Goal: Transaction & Acquisition: Book appointment/travel/reservation

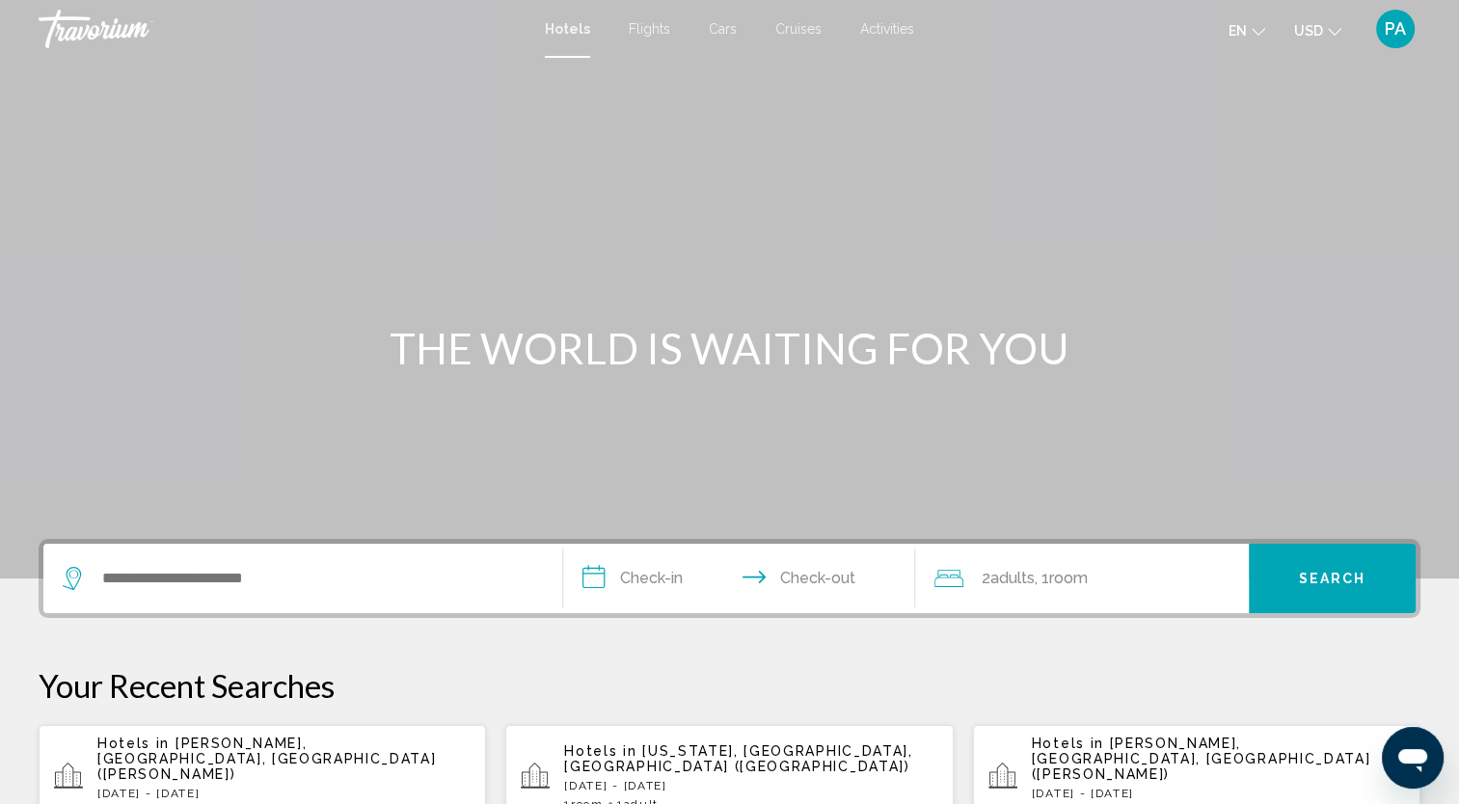
click at [660, 26] on span "Flights" at bounding box center [649, 28] width 41 height 15
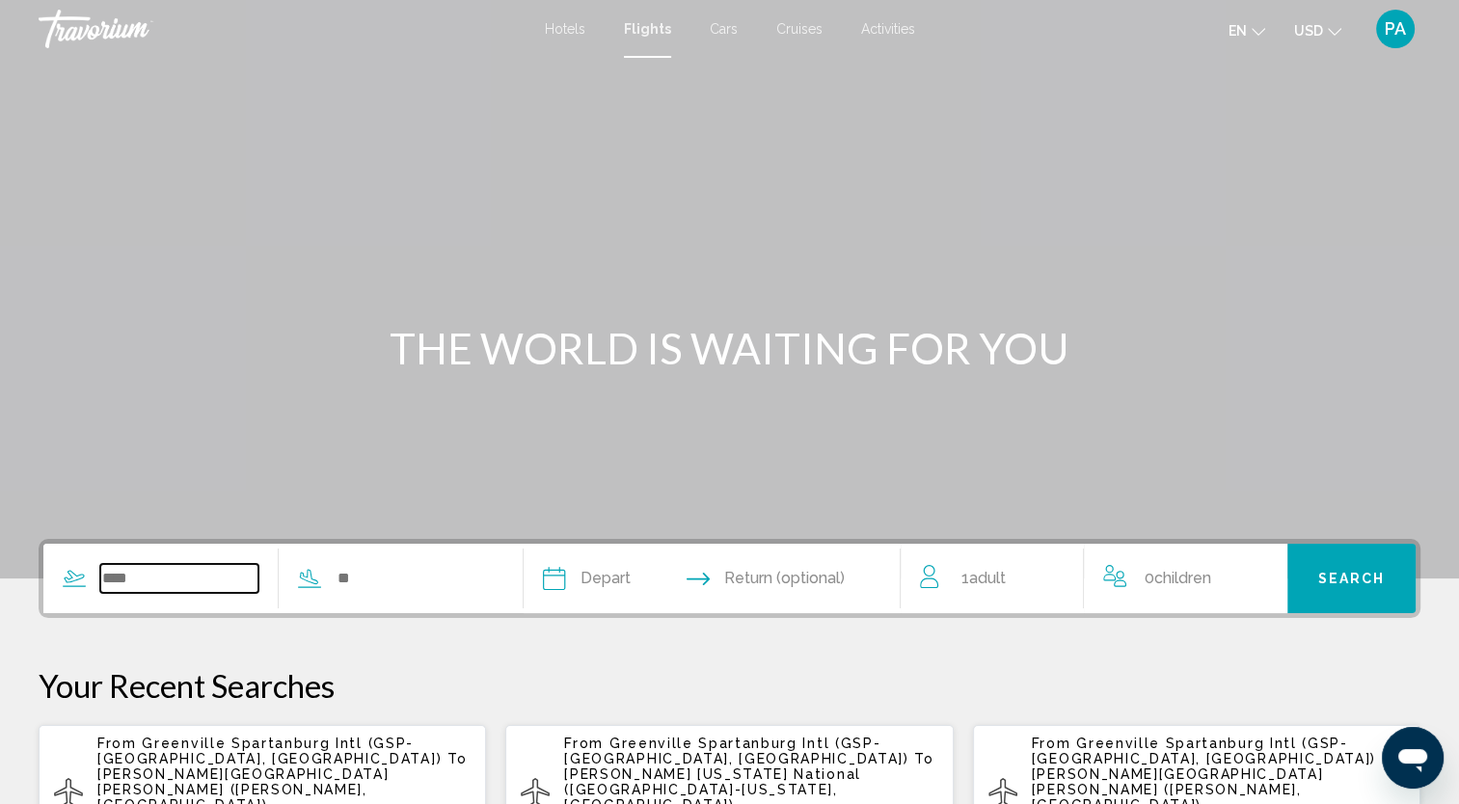
click at [190, 571] on input "Search widget" at bounding box center [179, 578] width 158 height 29
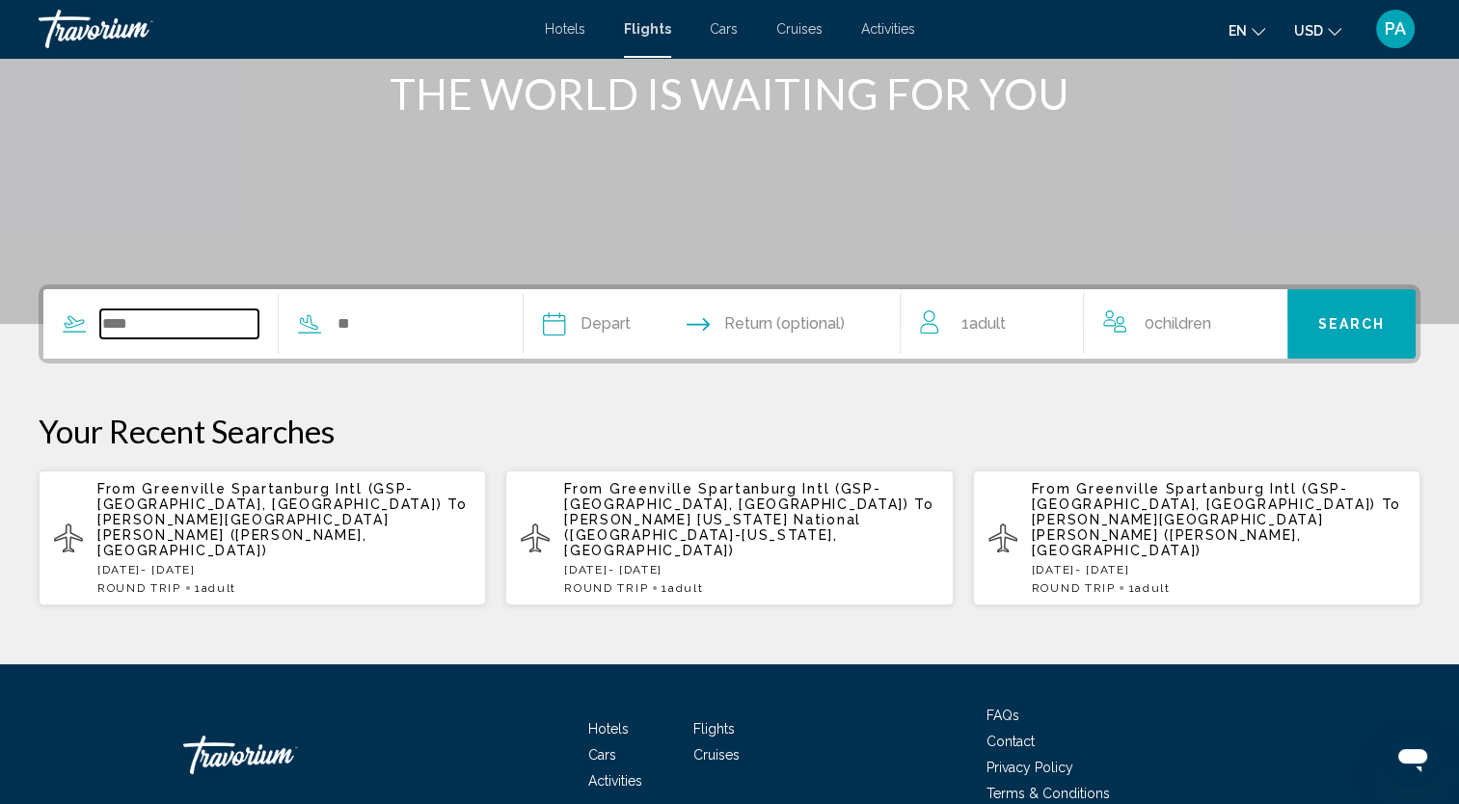
scroll to position [318, 0]
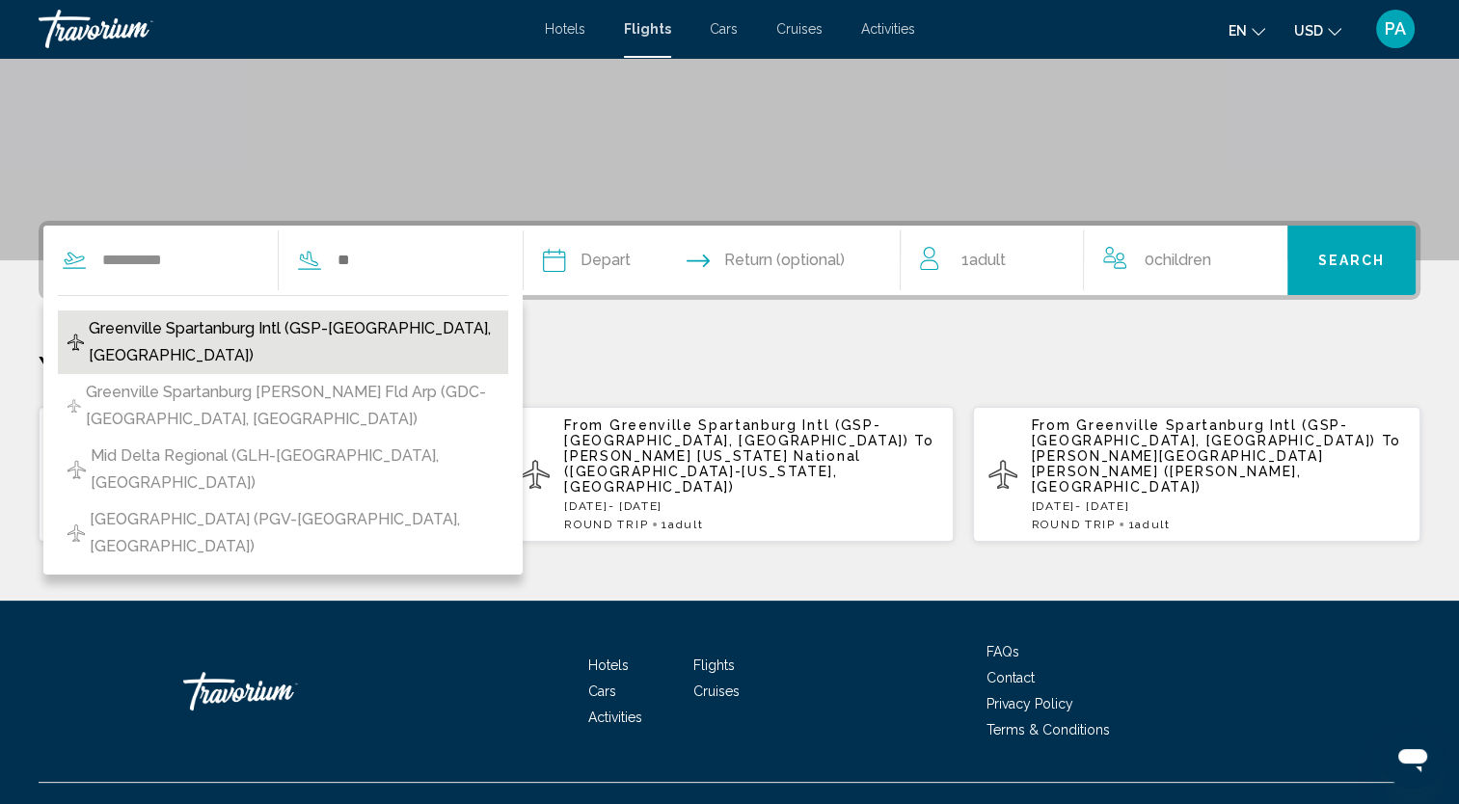
click at [199, 337] on span "Greenville Spartanburg Intl (GSP-Greenville, United States of America)" at bounding box center [294, 342] width 410 height 54
type input "**********"
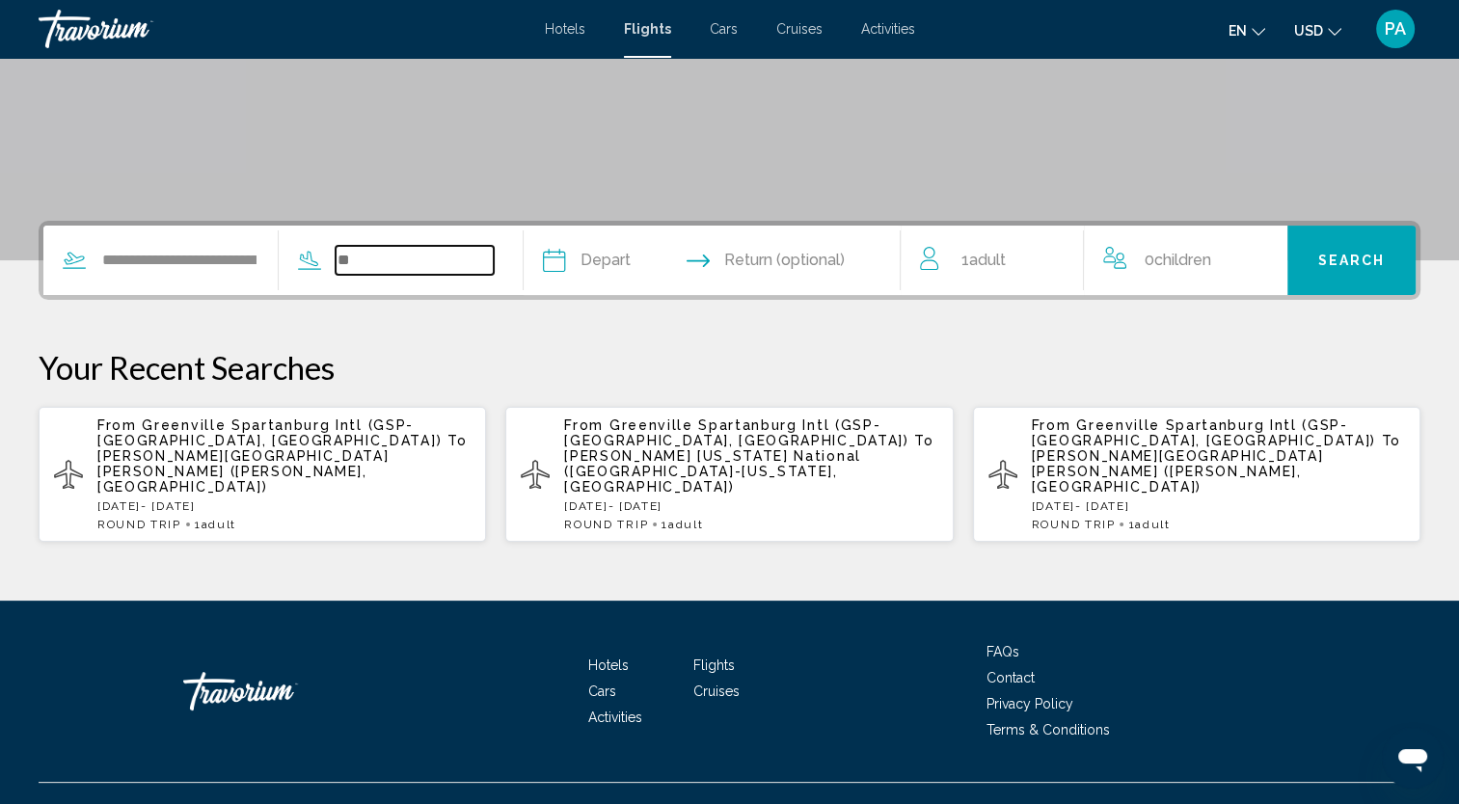
click at [443, 257] on input "Search widget" at bounding box center [415, 260] width 158 height 29
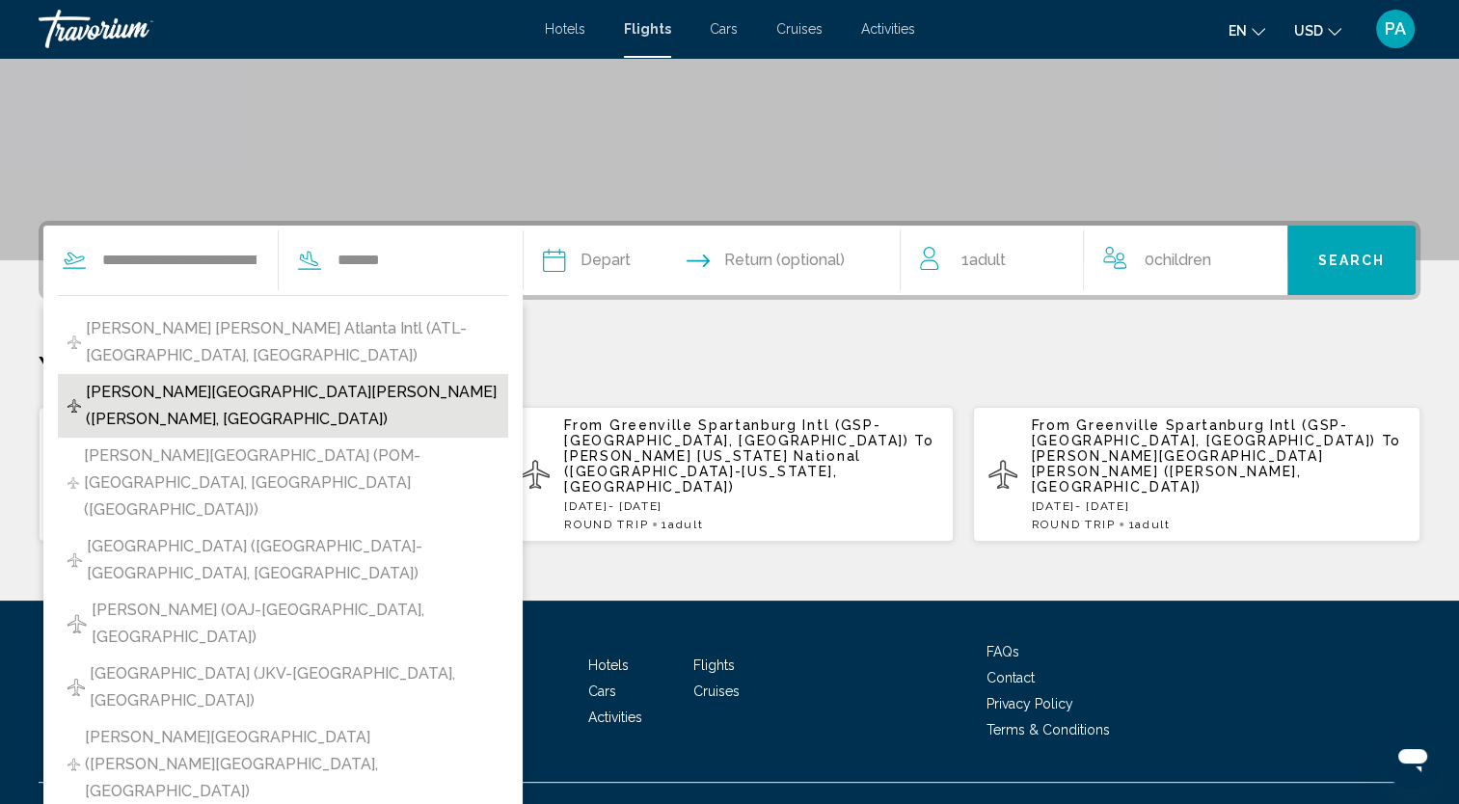
click at [177, 395] on span "Jackson Evers Intl Airport (JAN-Jackson, United States of America)" at bounding box center [292, 406] width 413 height 54
type input "**********"
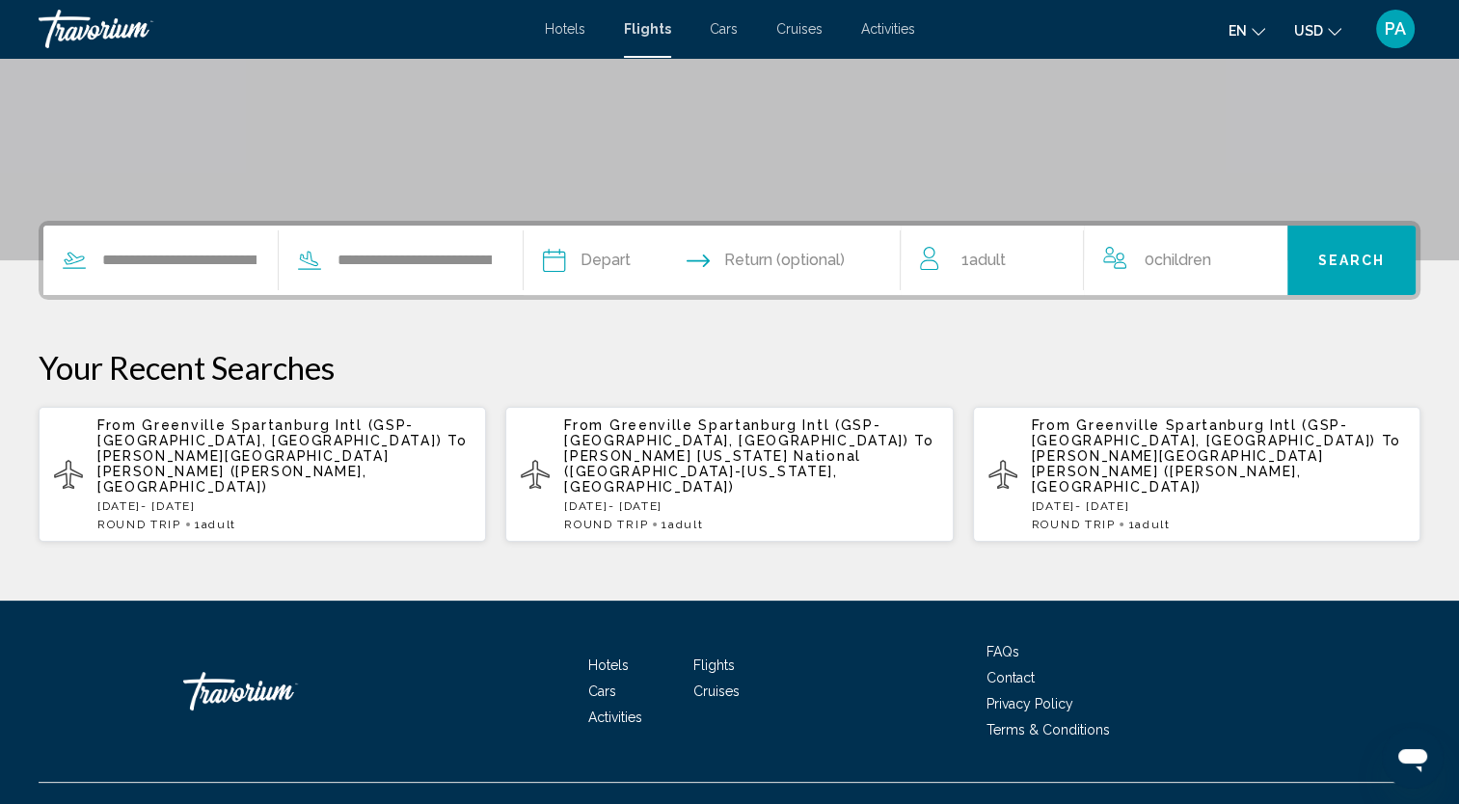
click at [637, 263] on input "Depart date" at bounding box center [631, 263] width 187 height 75
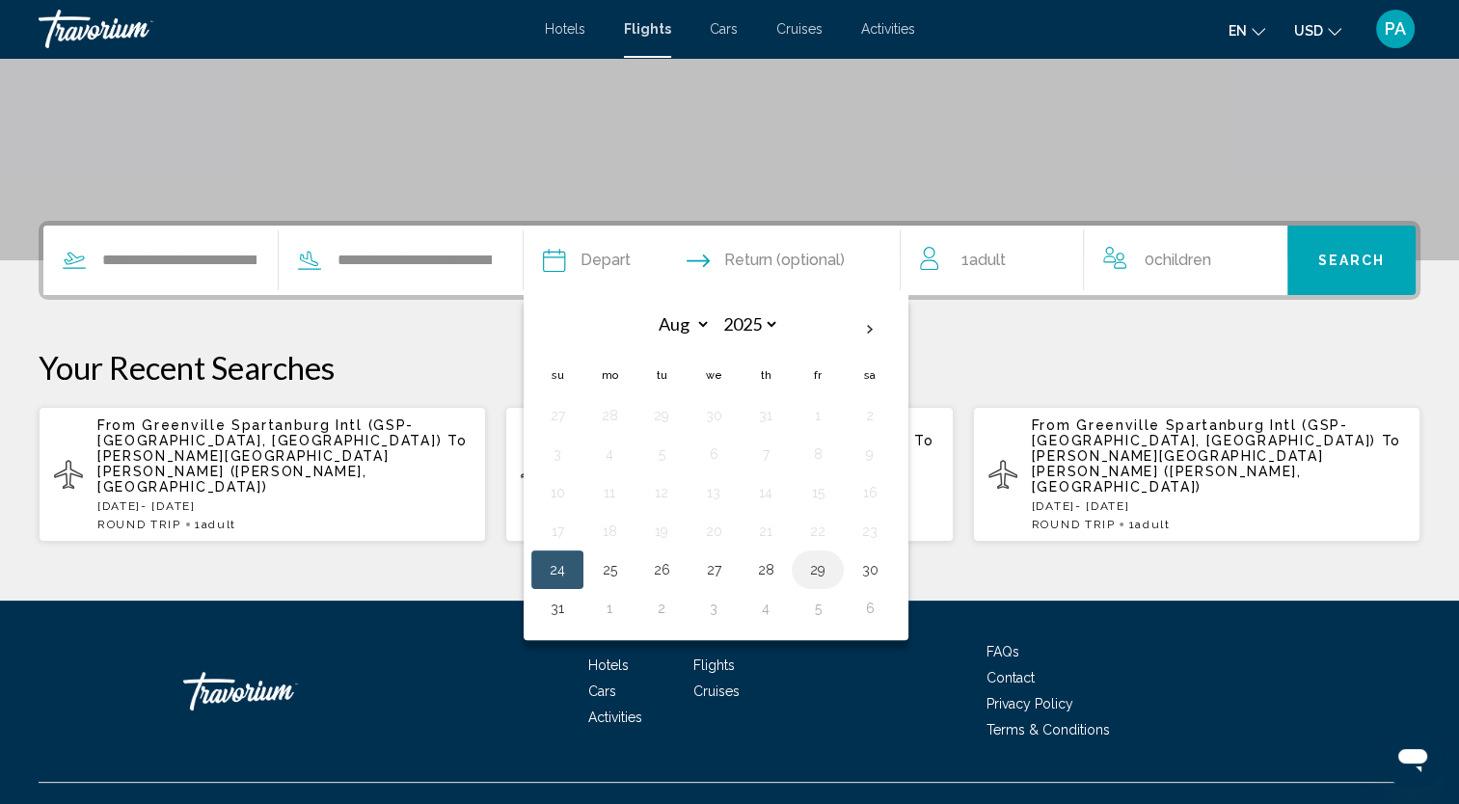
click at [833, 573] on button "29" at bounding box center [818, 570] width 31 height 27
type input "**********"
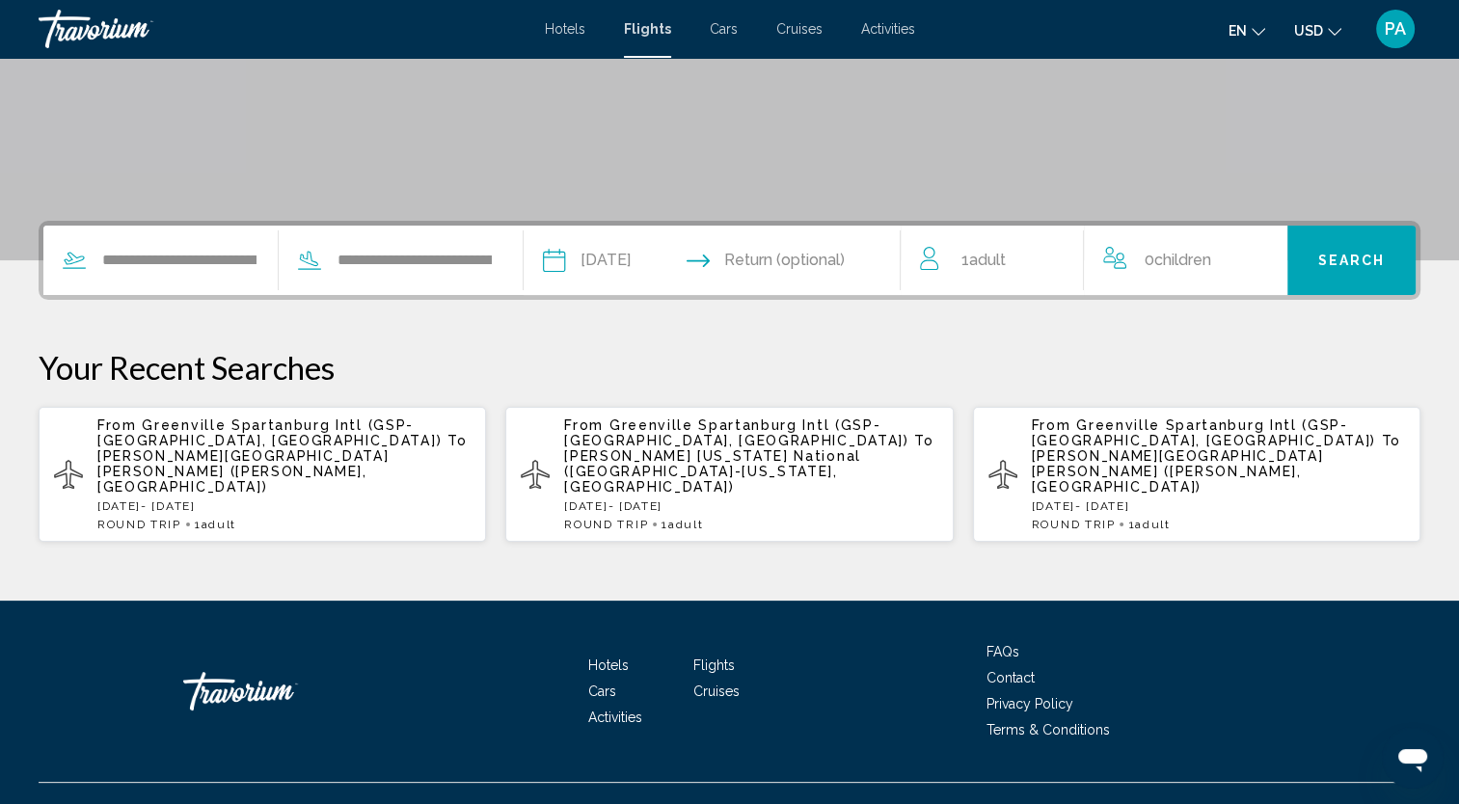
click at [816, 254] on input "Return date" at bounding box center [815, 263] width 187 height 75
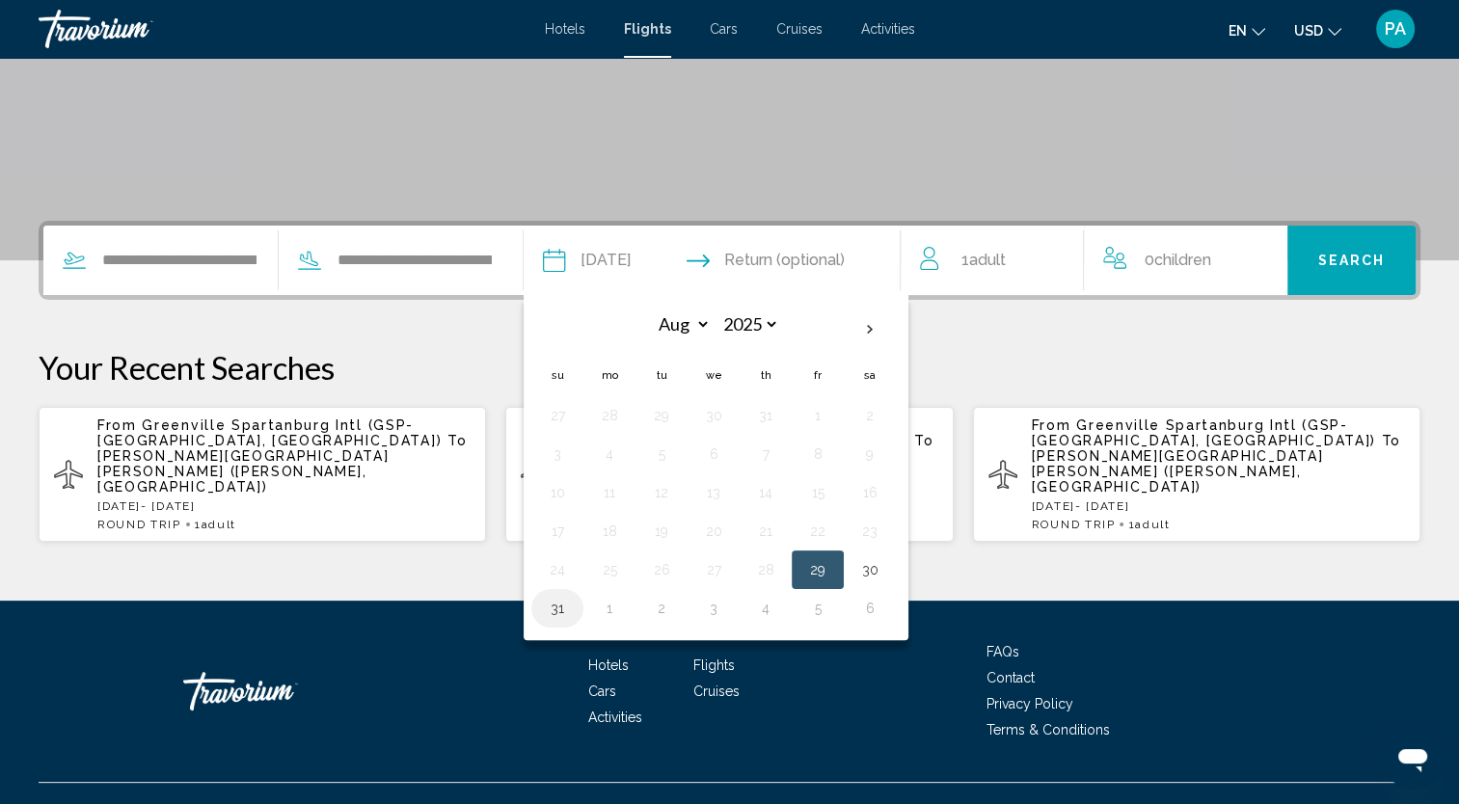
click at [573, 605] on button "31" at bounding box center [557, 608] width 31 height 27
type input "**********"
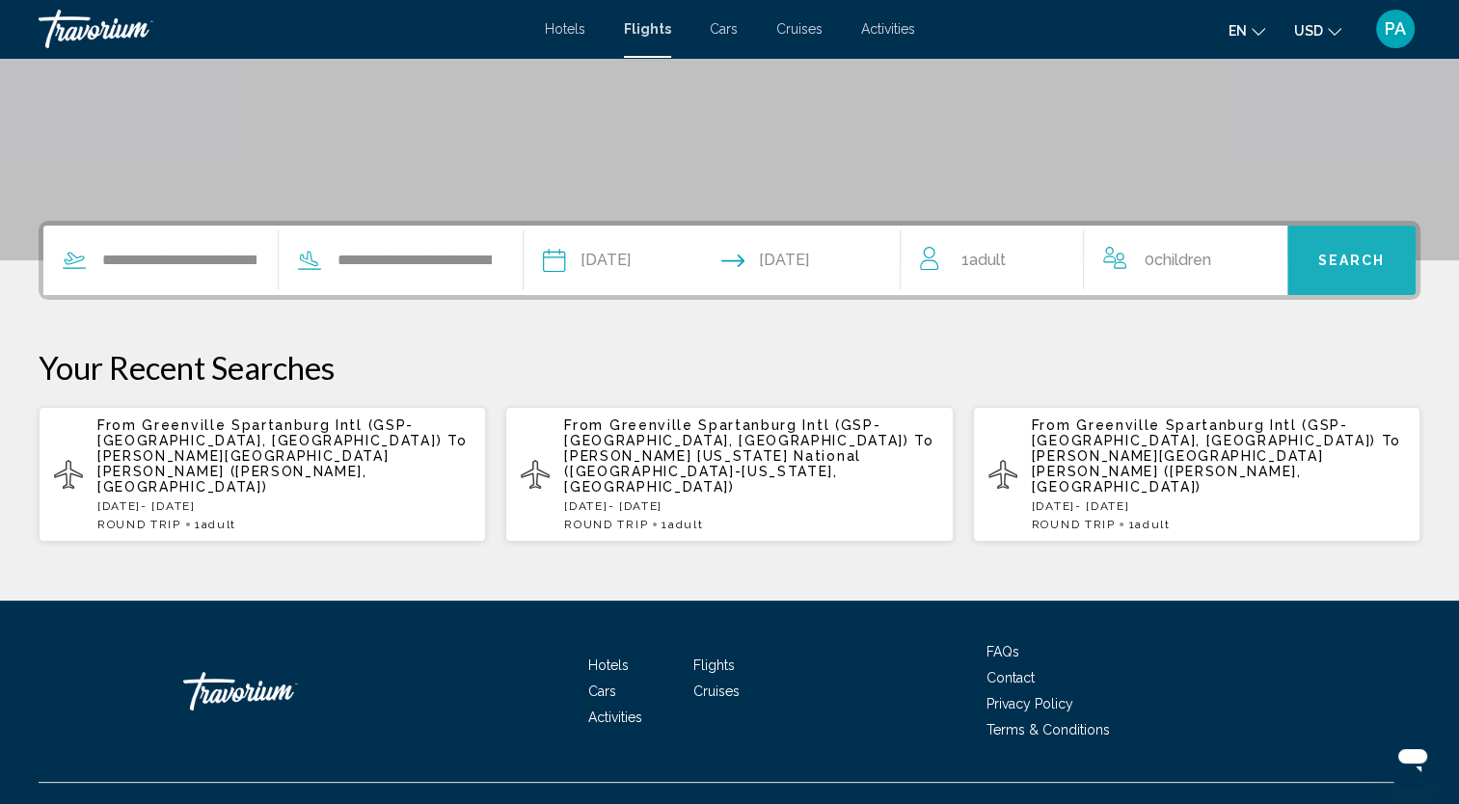
click at [1355, 250] on button "Search" at bounding box center [1352, 260] width 128 height 69
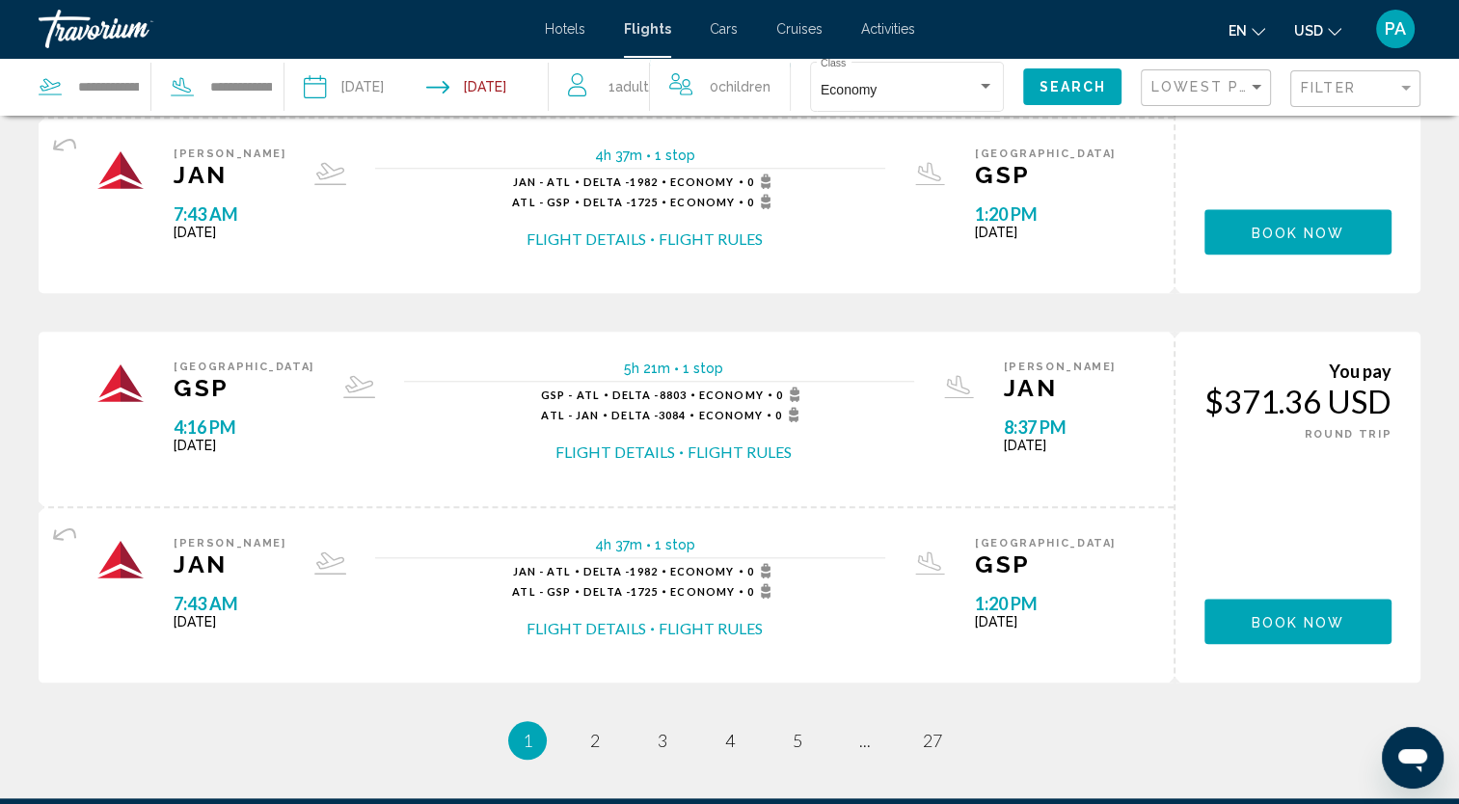
scroll to position [1802, 0]
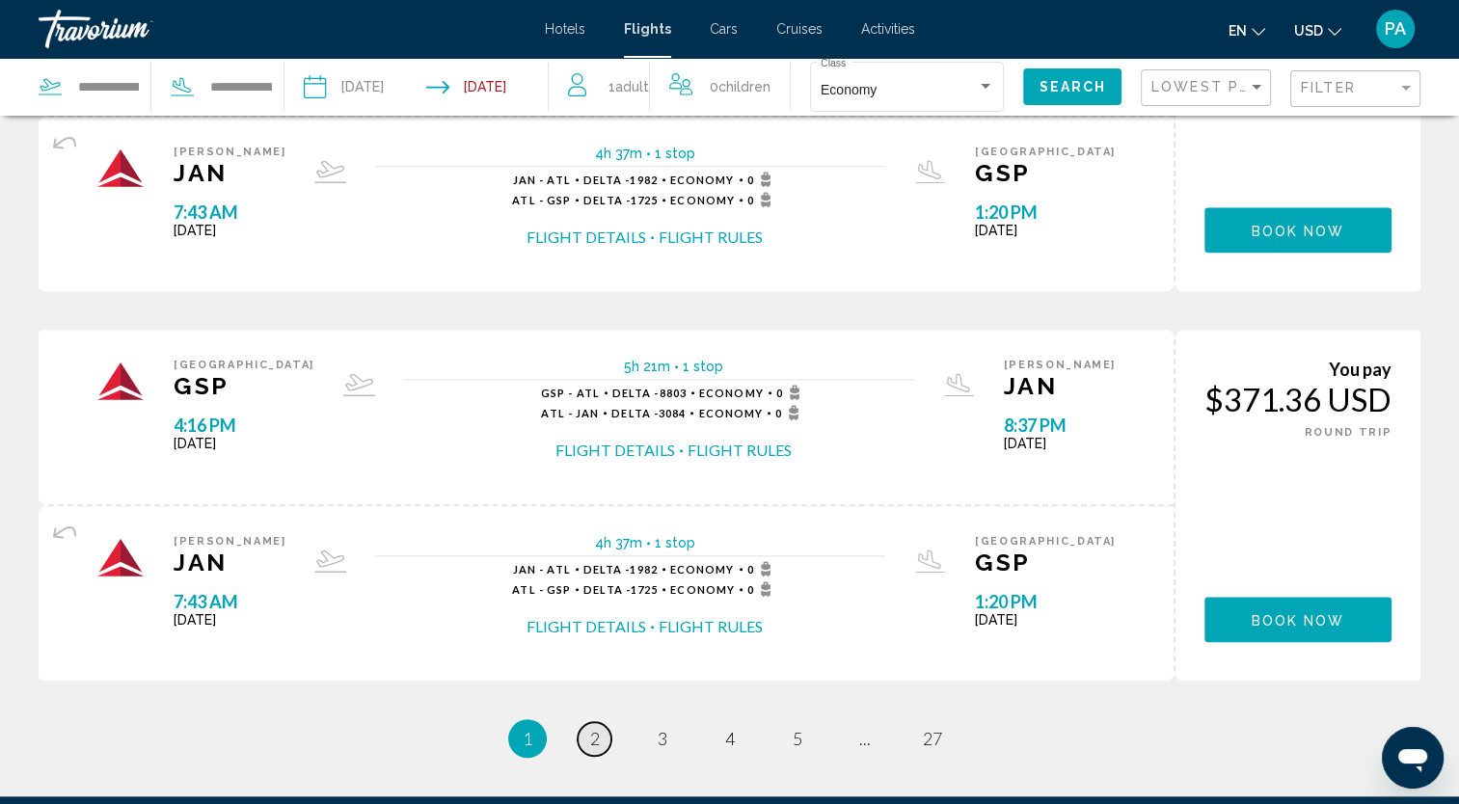
click at [598, 731] on span "2" at bounding box center [595, 738] width 10 height 21
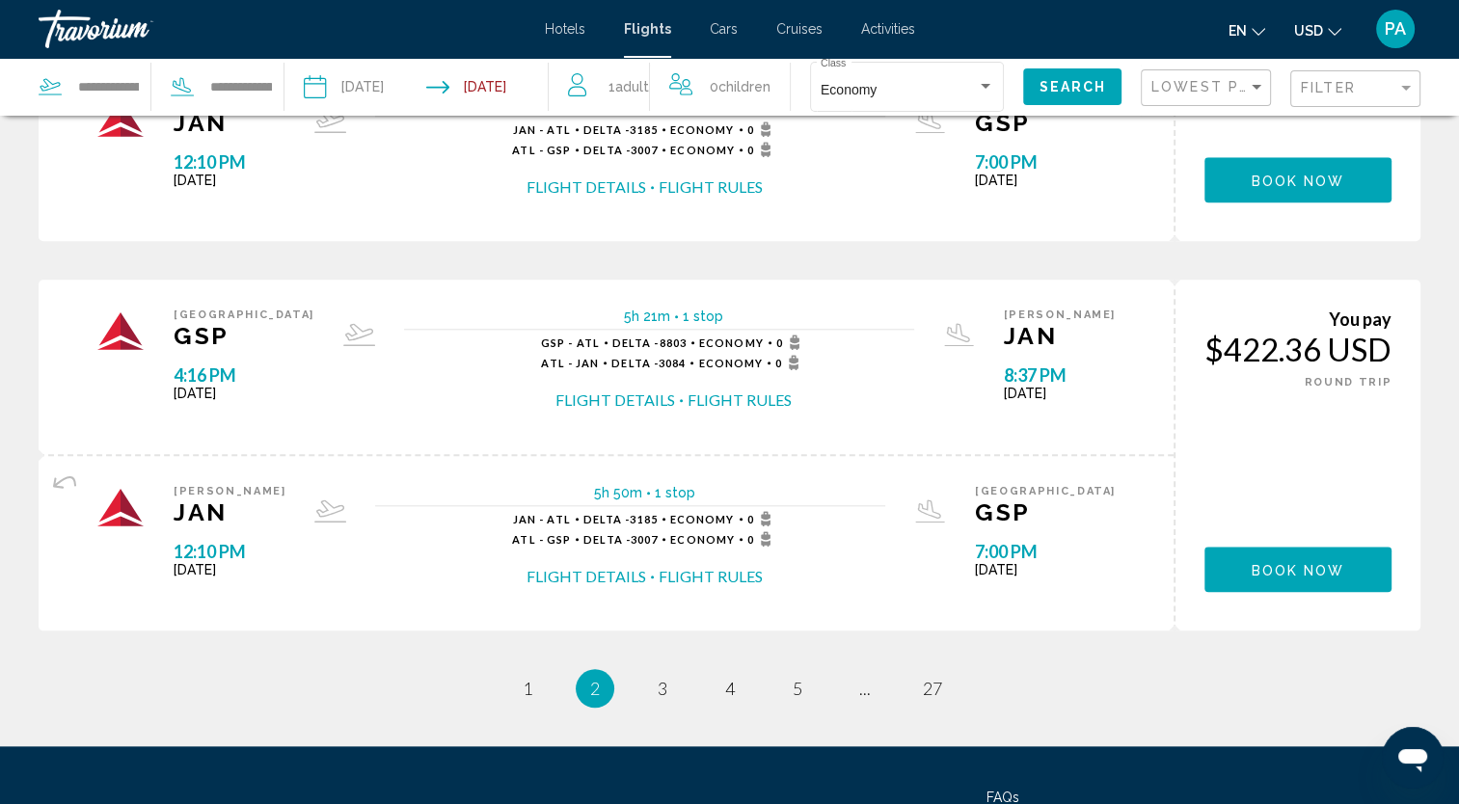
scroll to position [1854, 0]
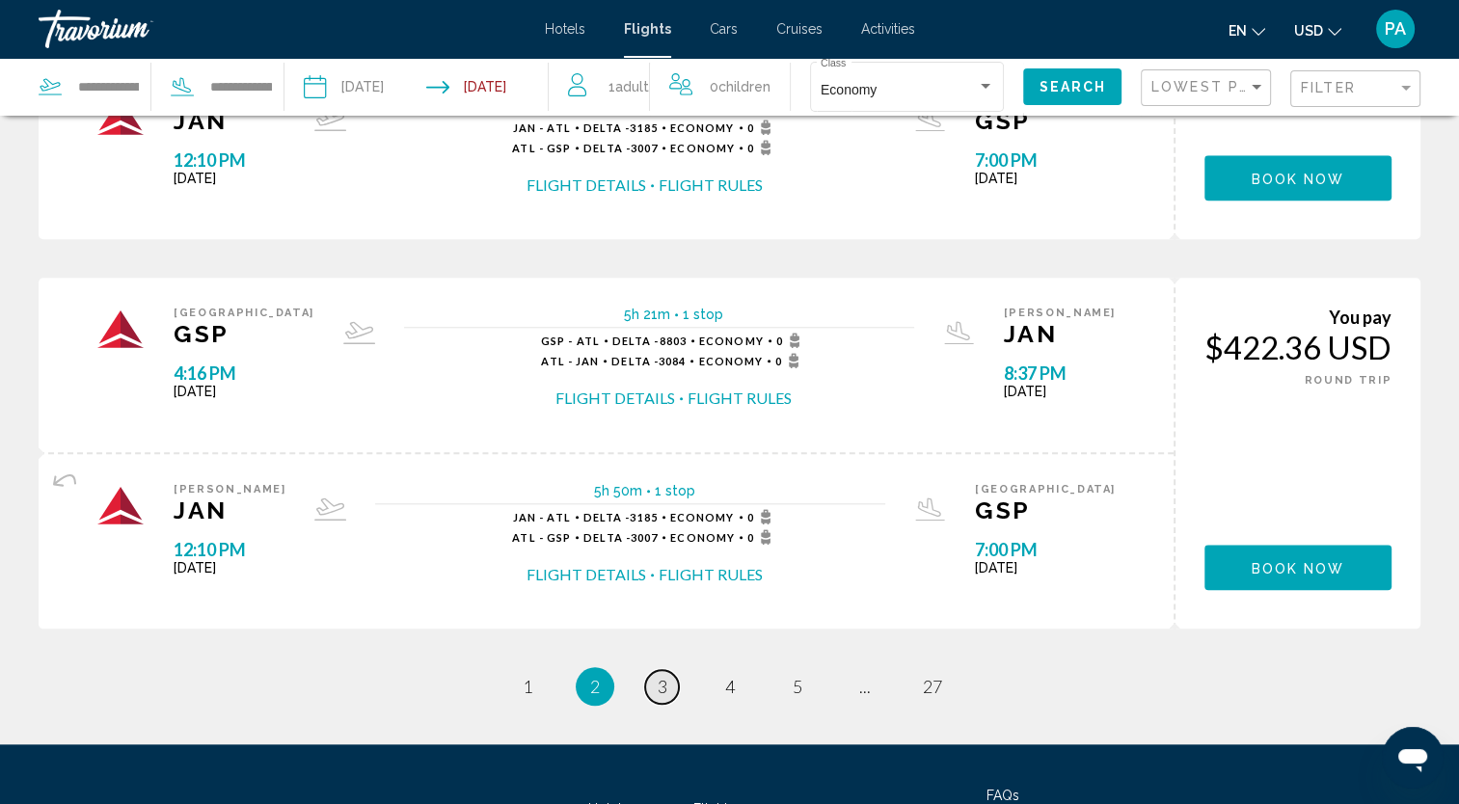
click at [660, 685] on span "3" at bounding box center [663, 686] width 10 height 21
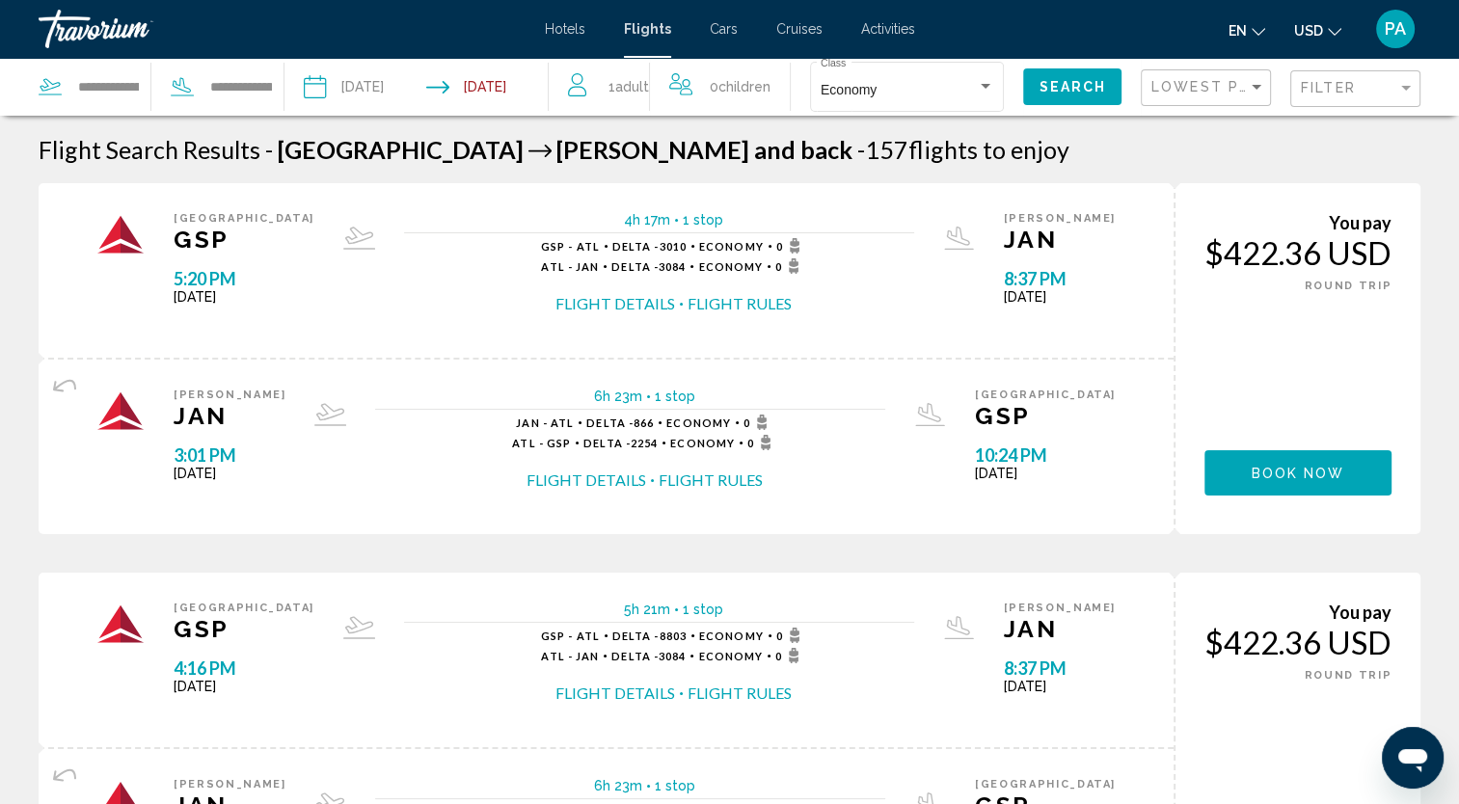
click at [369, 89] on input "Depart date: Aug 29, 2025" at bounding box center [364, 90] width 130 height 64
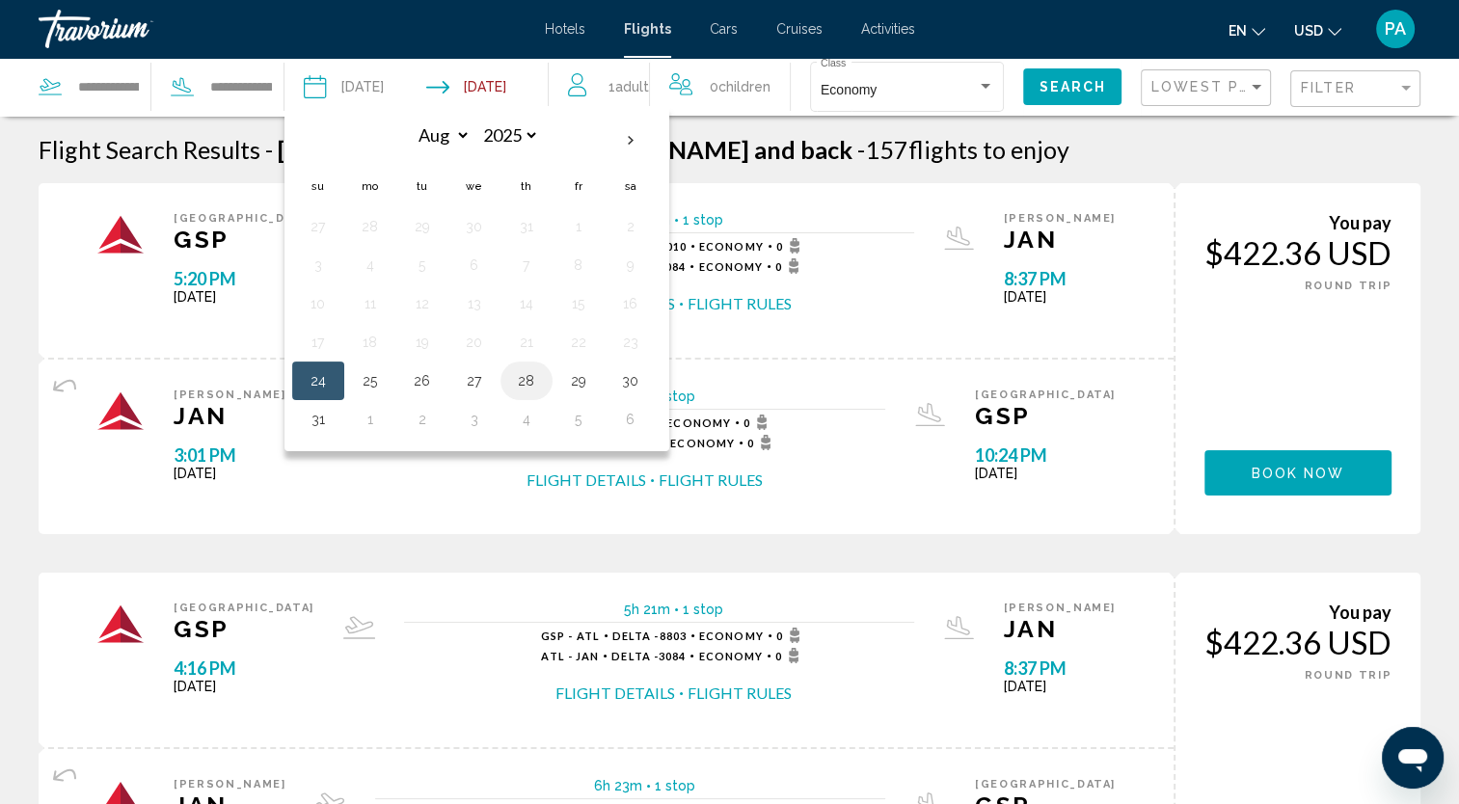
click at [534, 377] on button "28" at bounding box center [526, 381] width 31 height 27
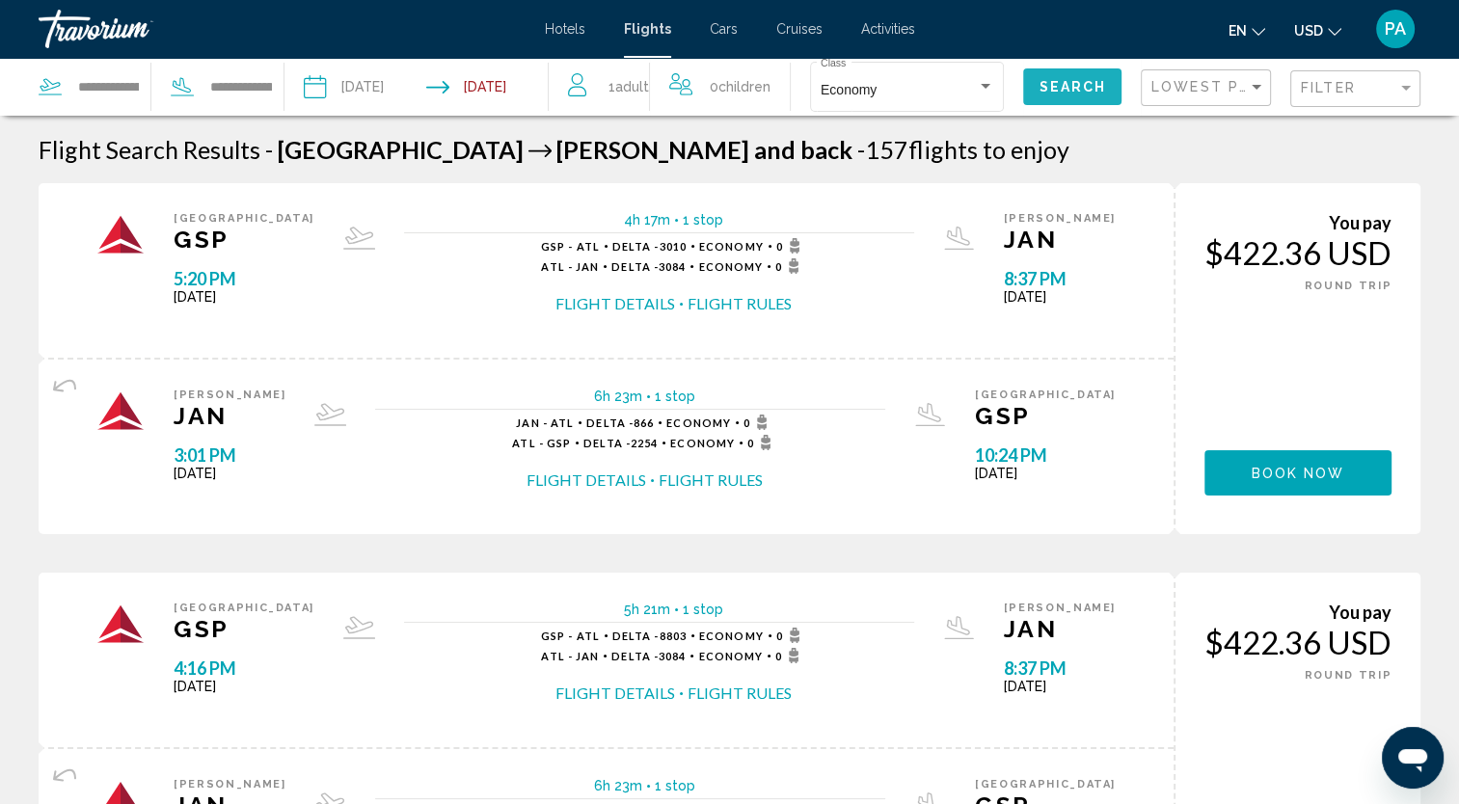
click at [1094, 88] on span "Search" at bounding box center [1073, 87] width 68 height 15
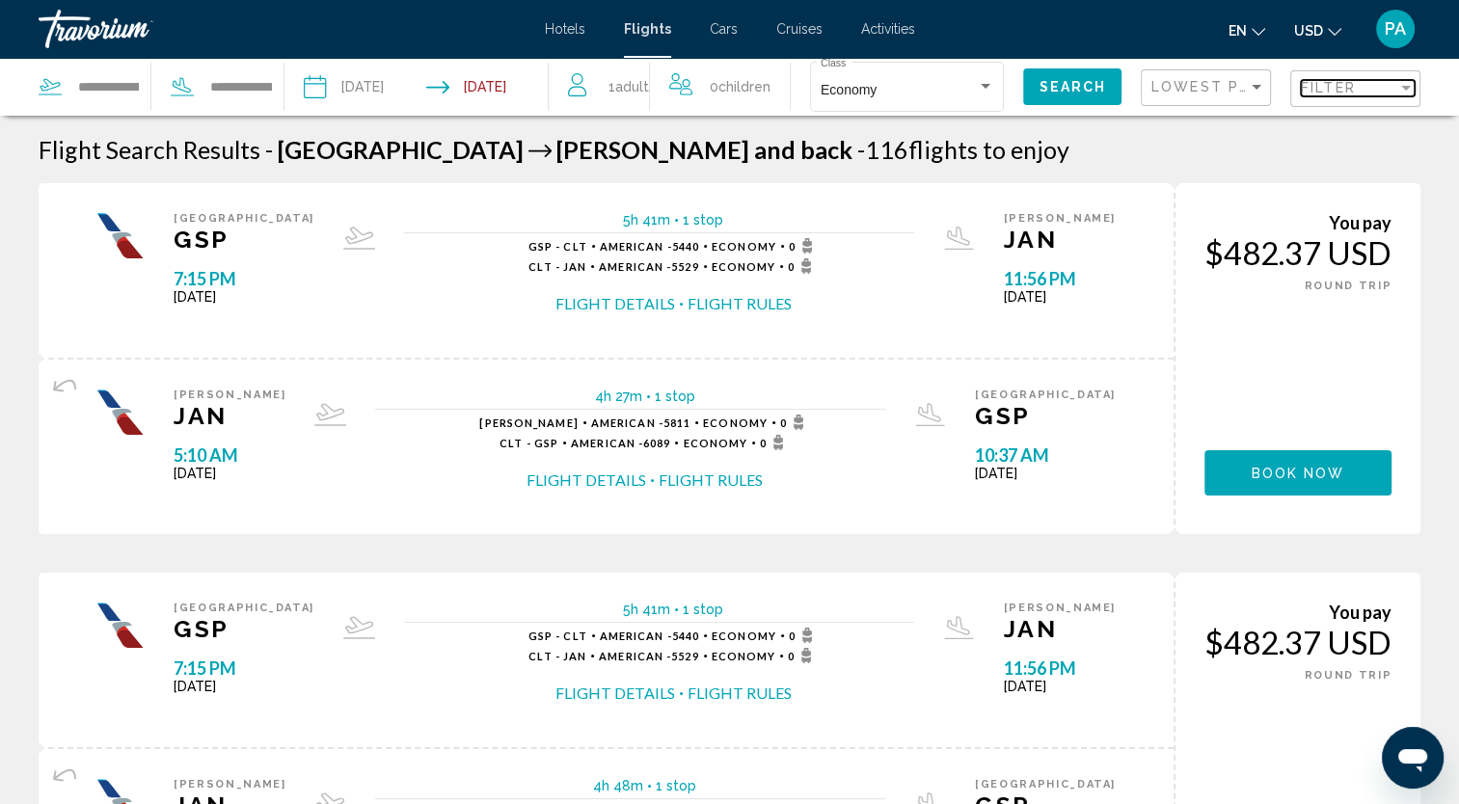
click at [1411, 87] on div "Filter" at bounding box center [1406, 87] width 17 height 15
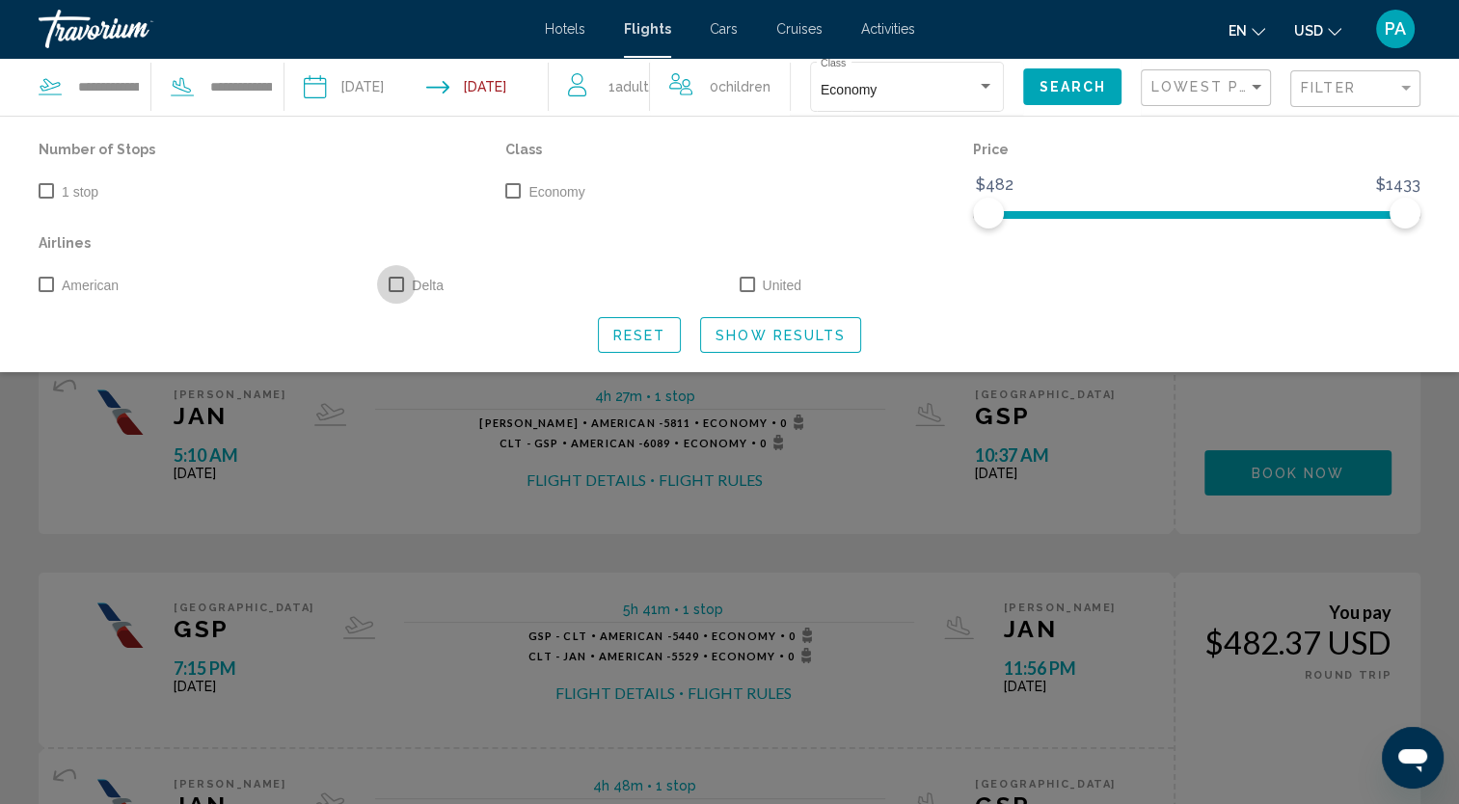
click at [397, 283] on span "Search widget" at bounding box center [396, 284] width 15 height 15
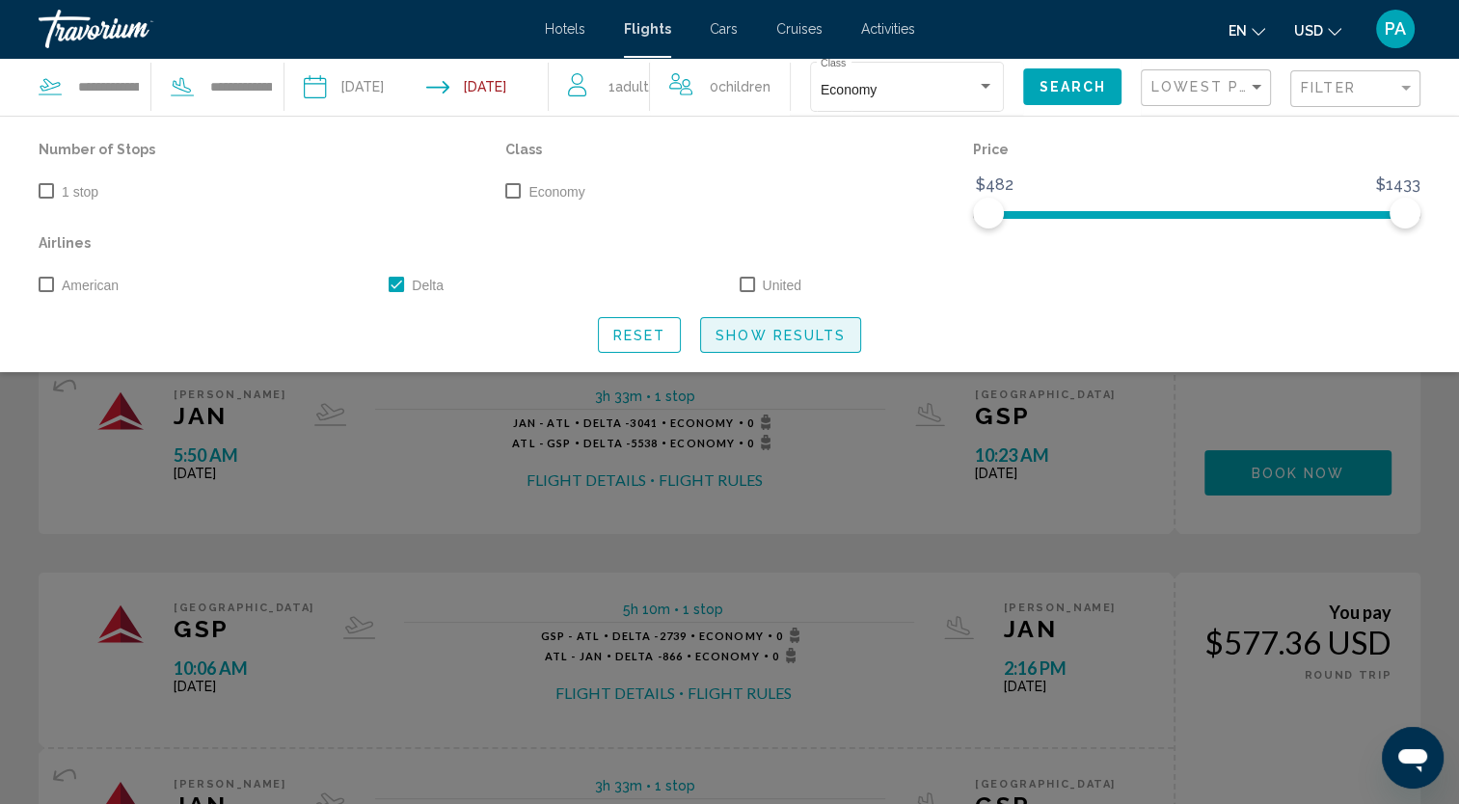
click at [796, 334] on span "Show Results" at bounding box center [781, 335] width 130 height 15
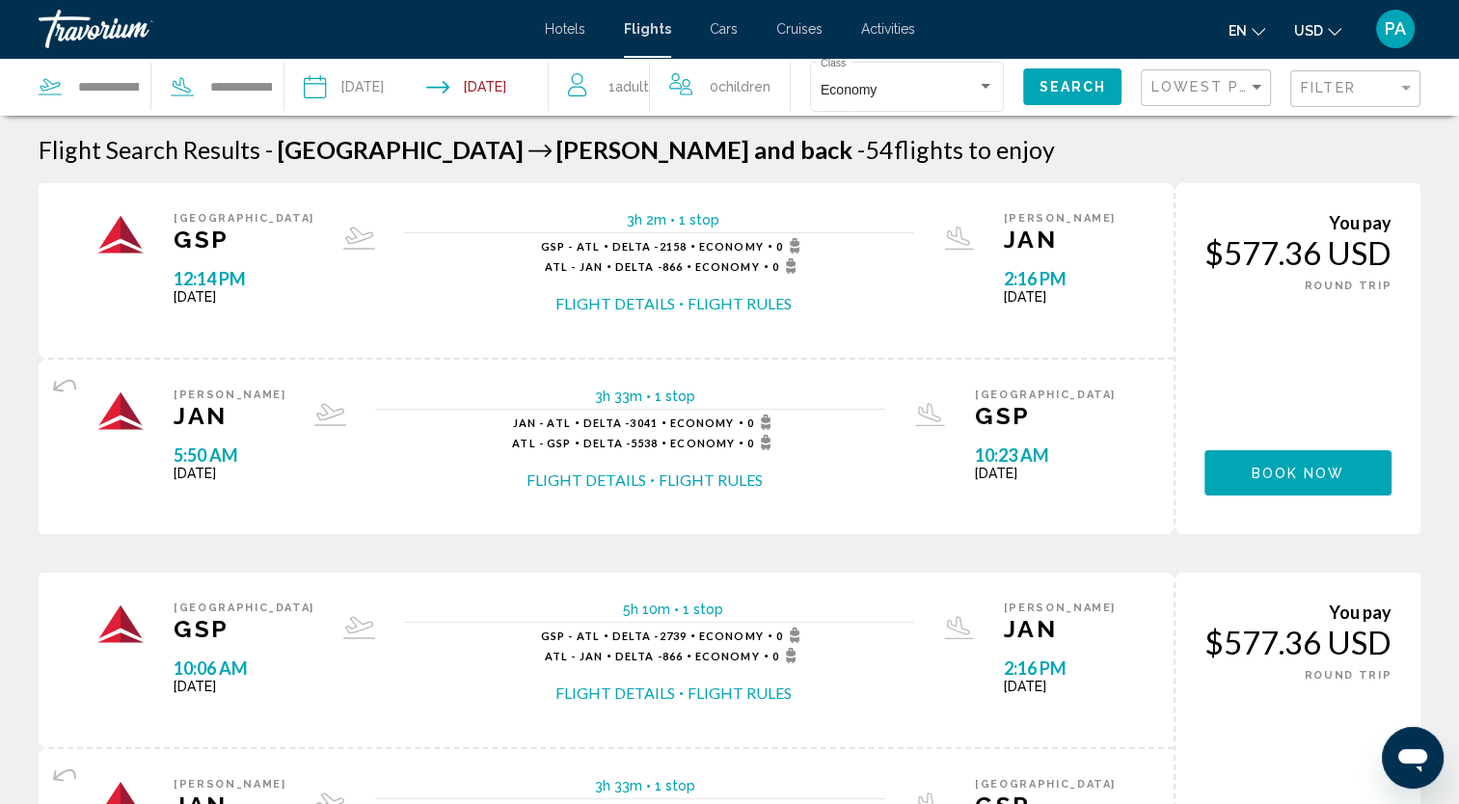
click at [368, 86] on input "**********" at bounding box center [364, 90] width 130 height 64
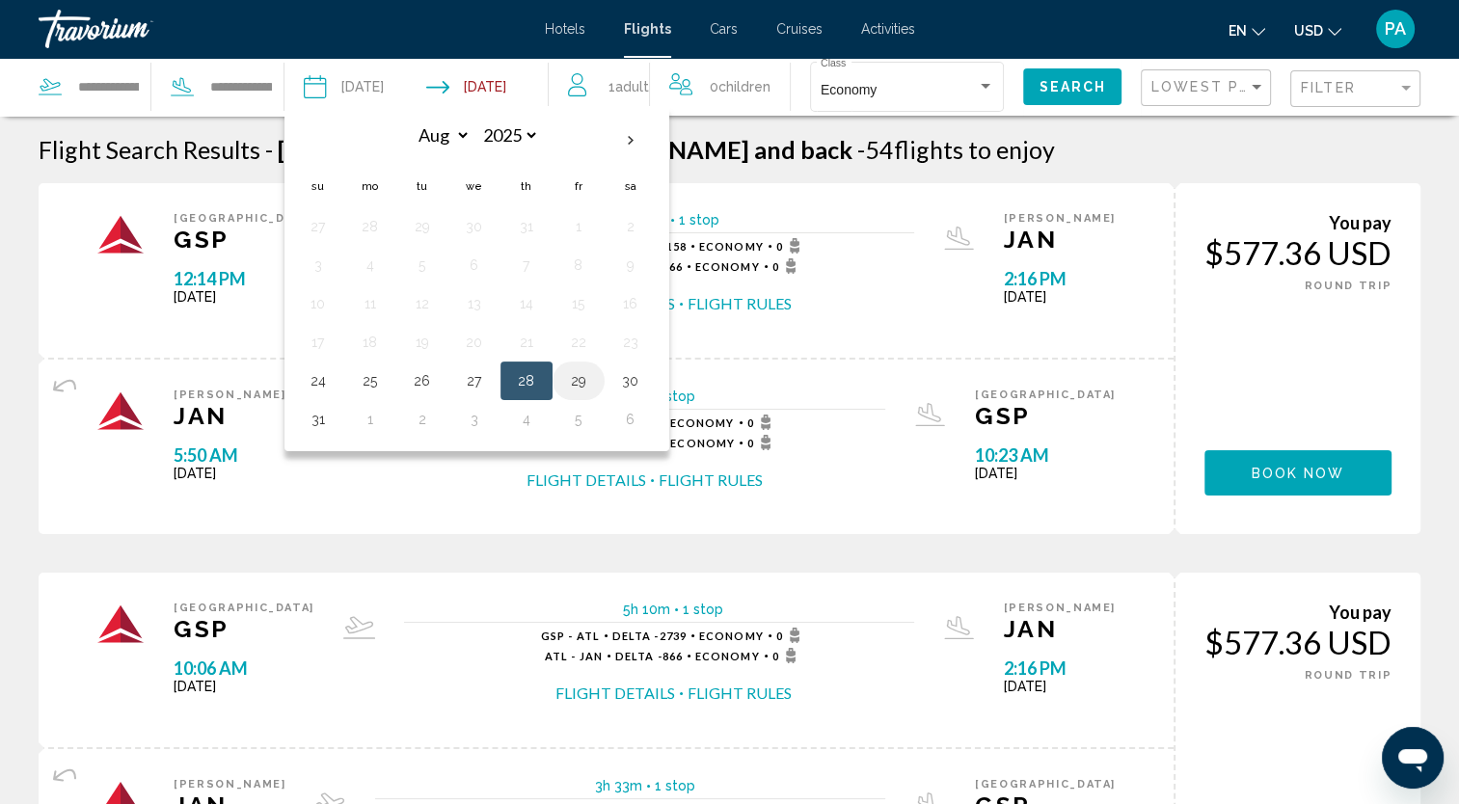
click at [588, 380] on button "29" at bounding box center [578, 381] width 31 height 27
type input "**********"
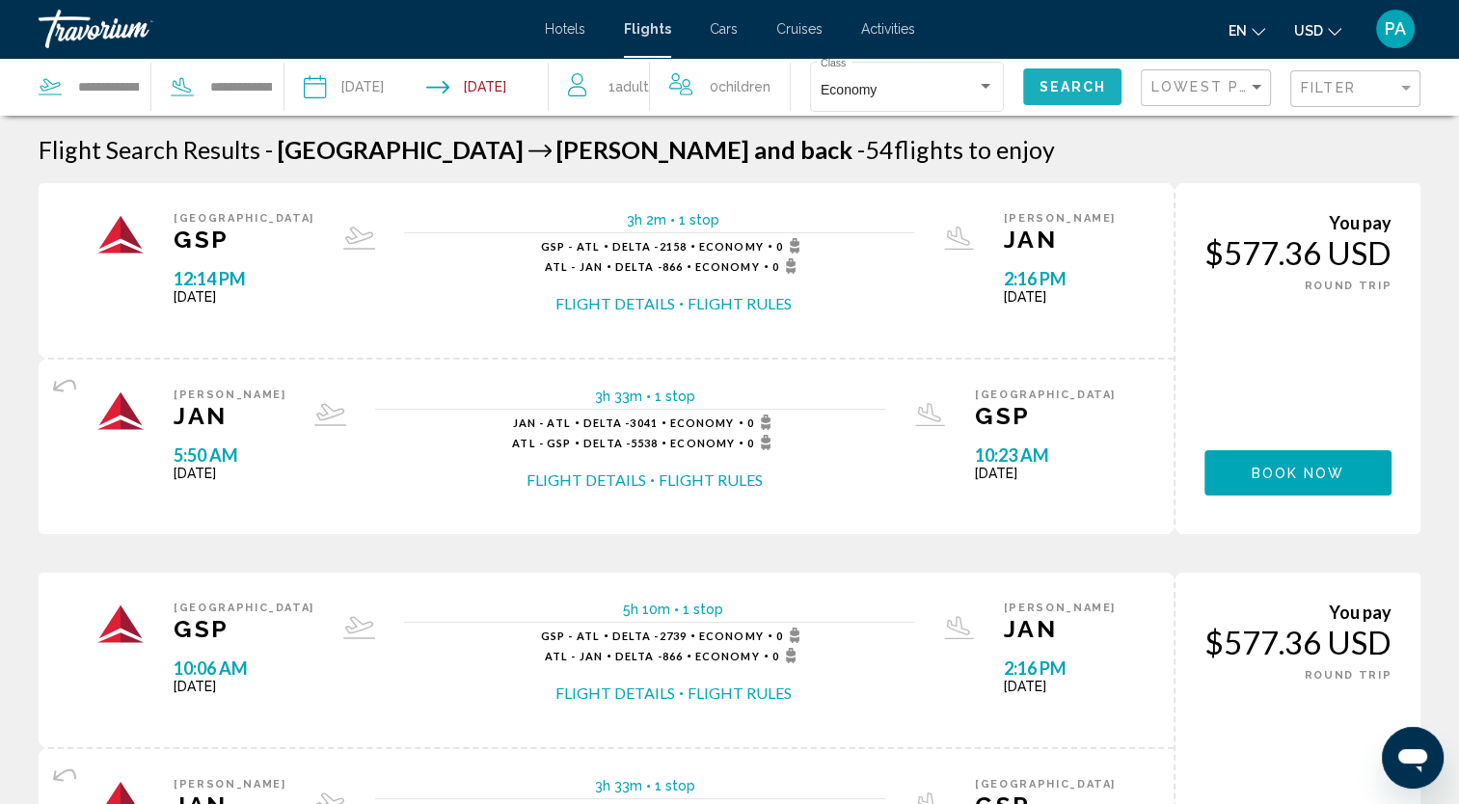
click at [1088, 90] on span "Search" at bounding box center [1073, 87] width 68 height 15
click at [1409, 90] on div "Filter" at bounding box center [1407, 88] width 10 height 5
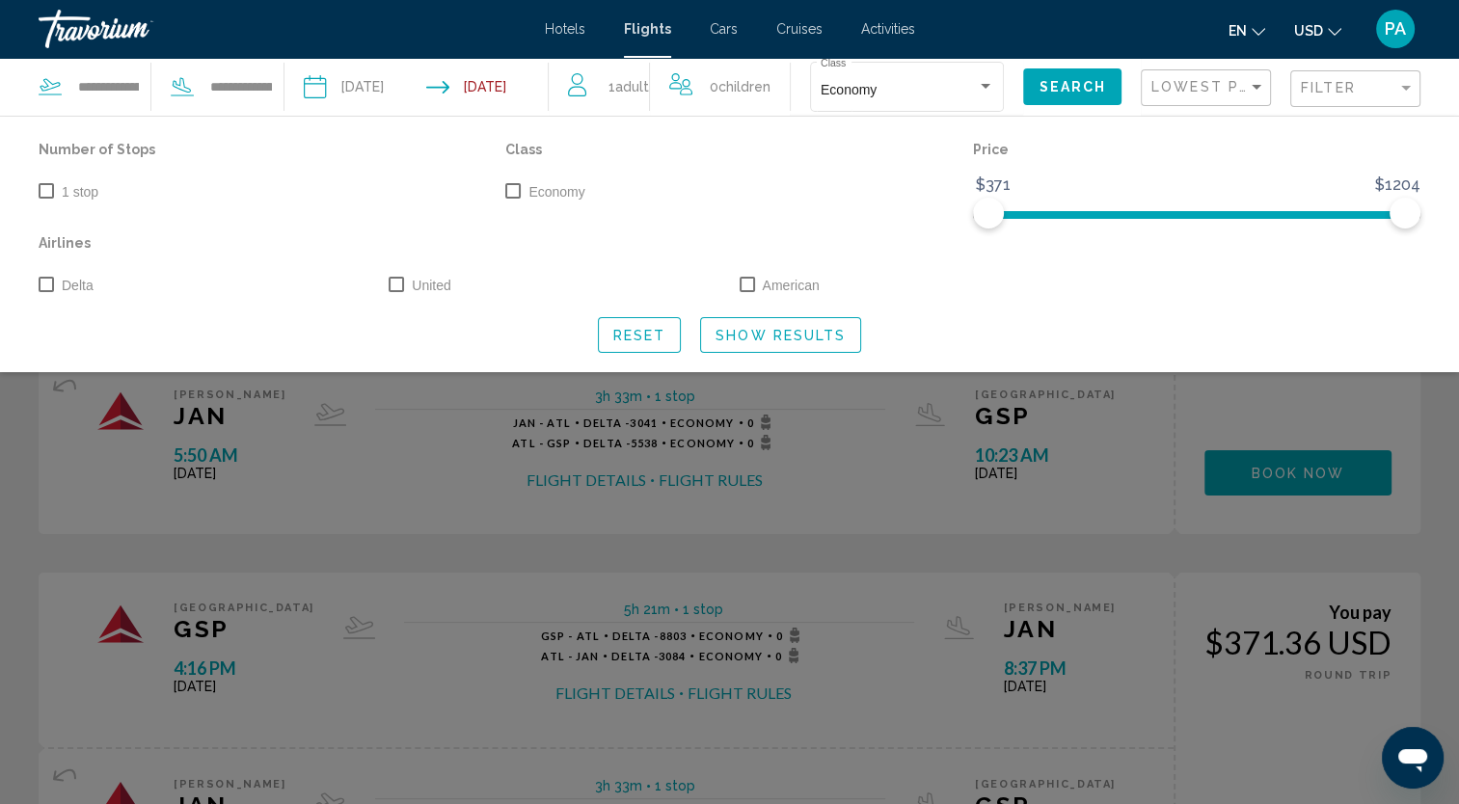
click at [46, 285] on span "Search widget" at bounding box center [46, 284] width 15 height 15
click at [809, 338] on span "Show Results" at bounding box center [781, 335] width 130 height 15
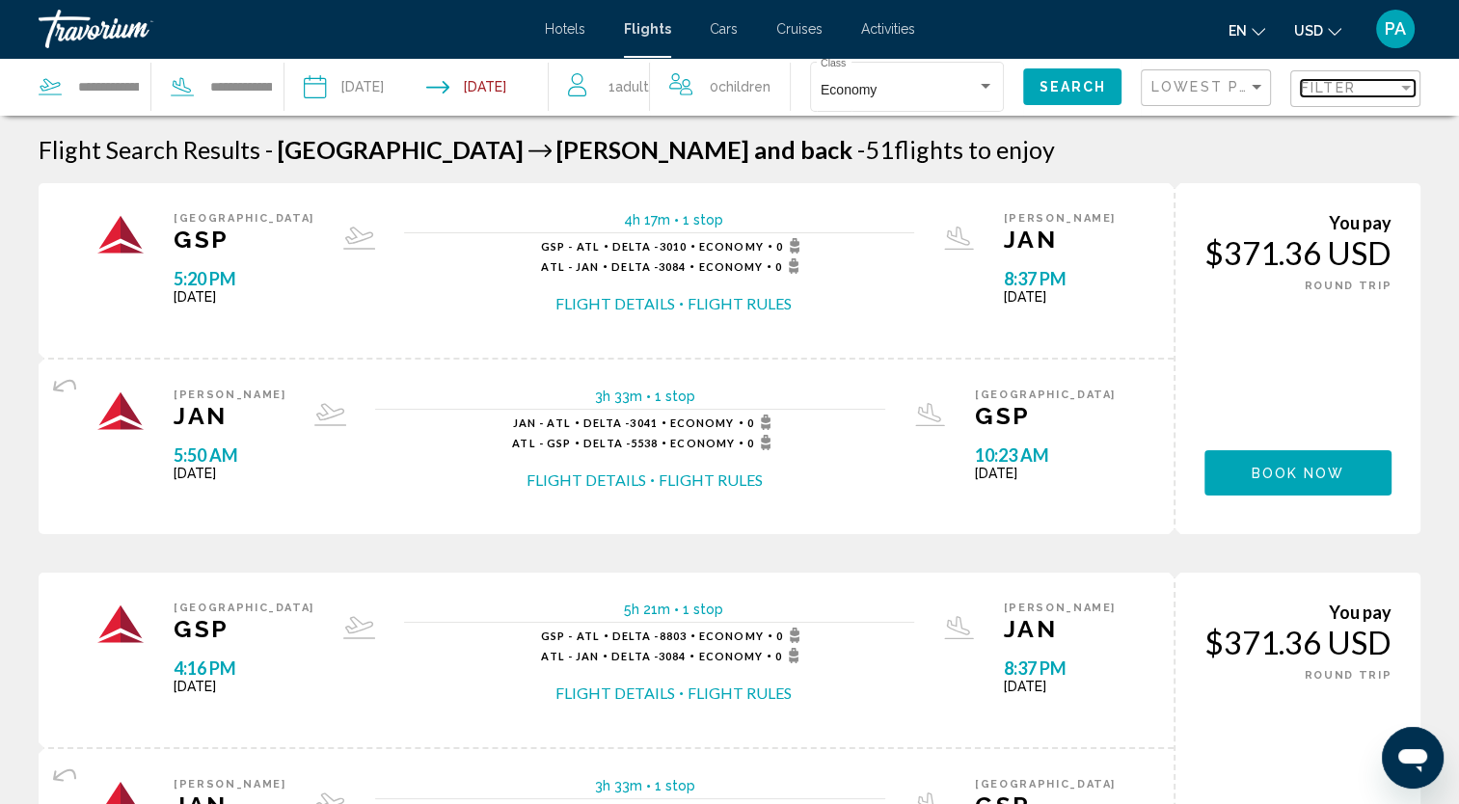
click at [1413, 94] on div "Filter" at bounding box center [1406, 87] width 17 height 15
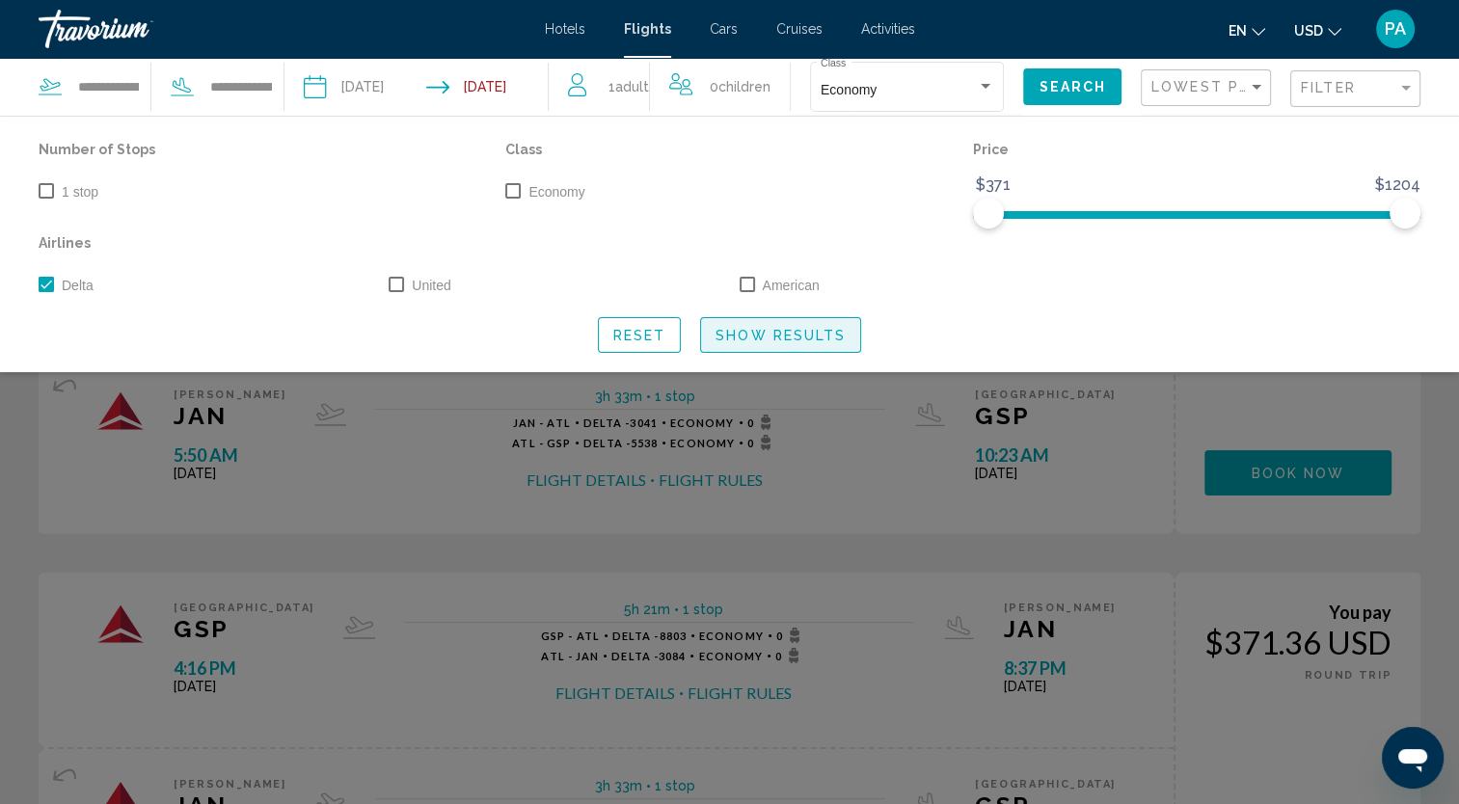
click at [791, 337] on span "Show Results" at bounding box center [781, 335] width 130 height 15
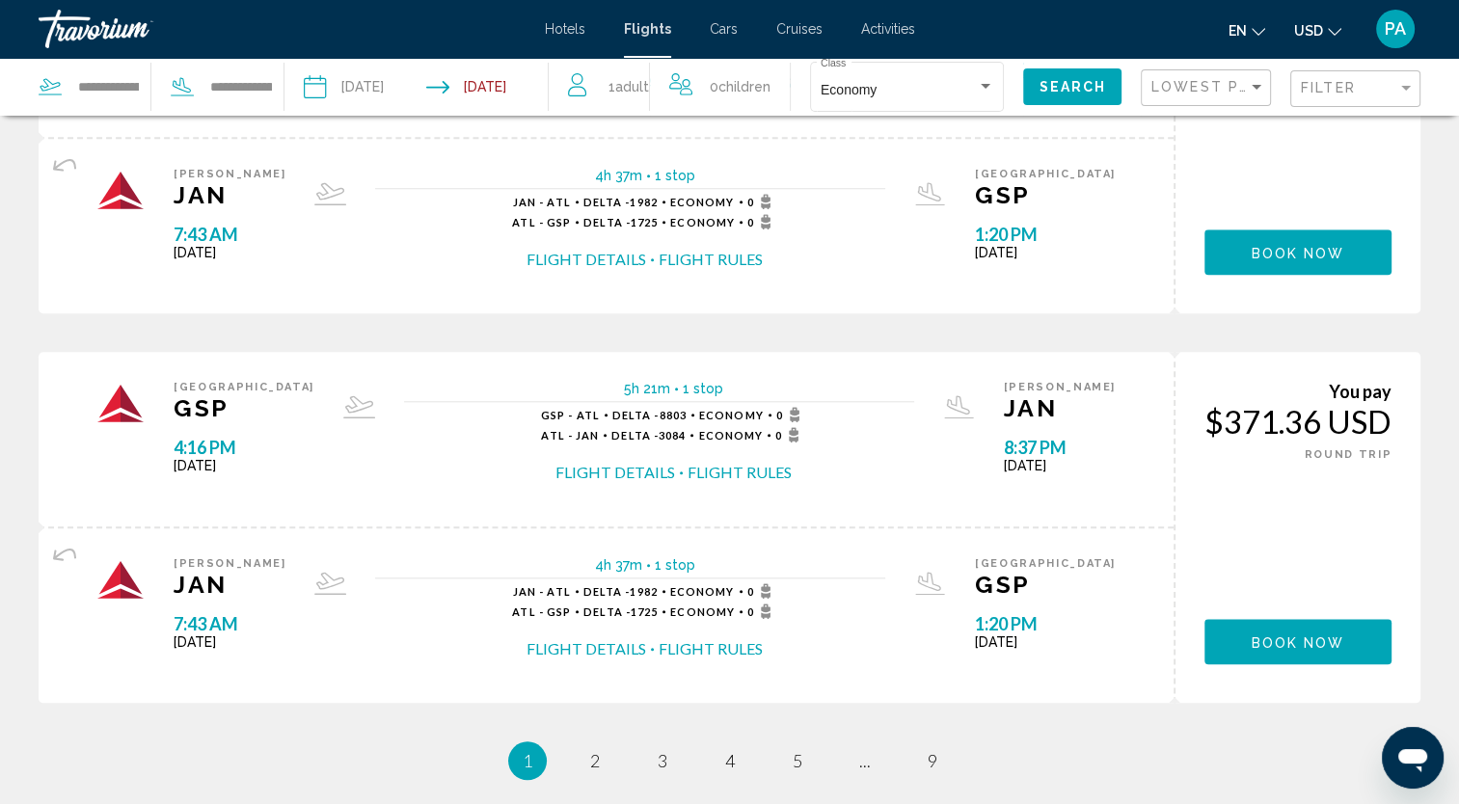
scroll to position [1864, 0]
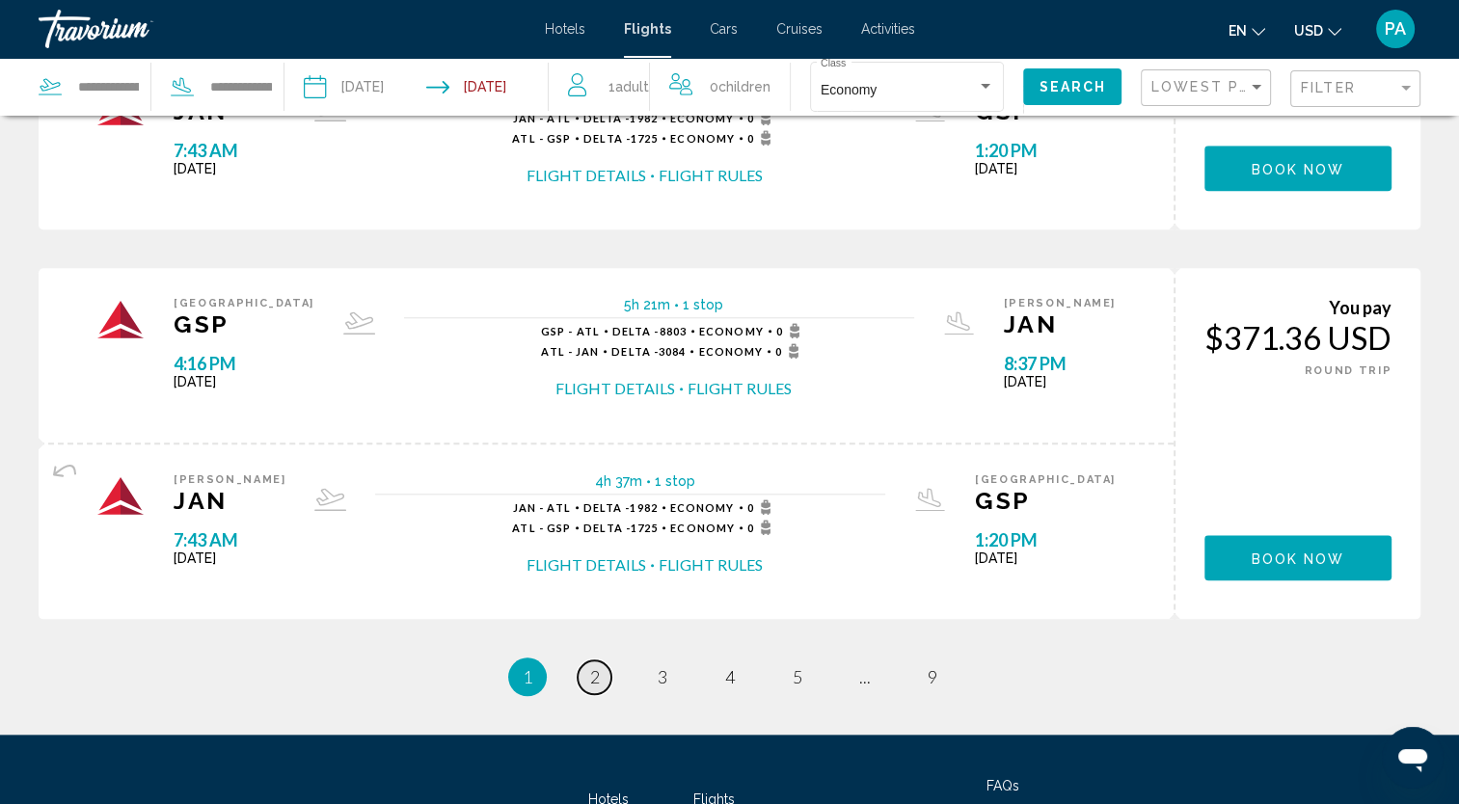
click at [605, 674] on link "page 2" at bounding box center [595, 678] width 34 height 34
